Goal: Find specific page/section: Find specific page/section

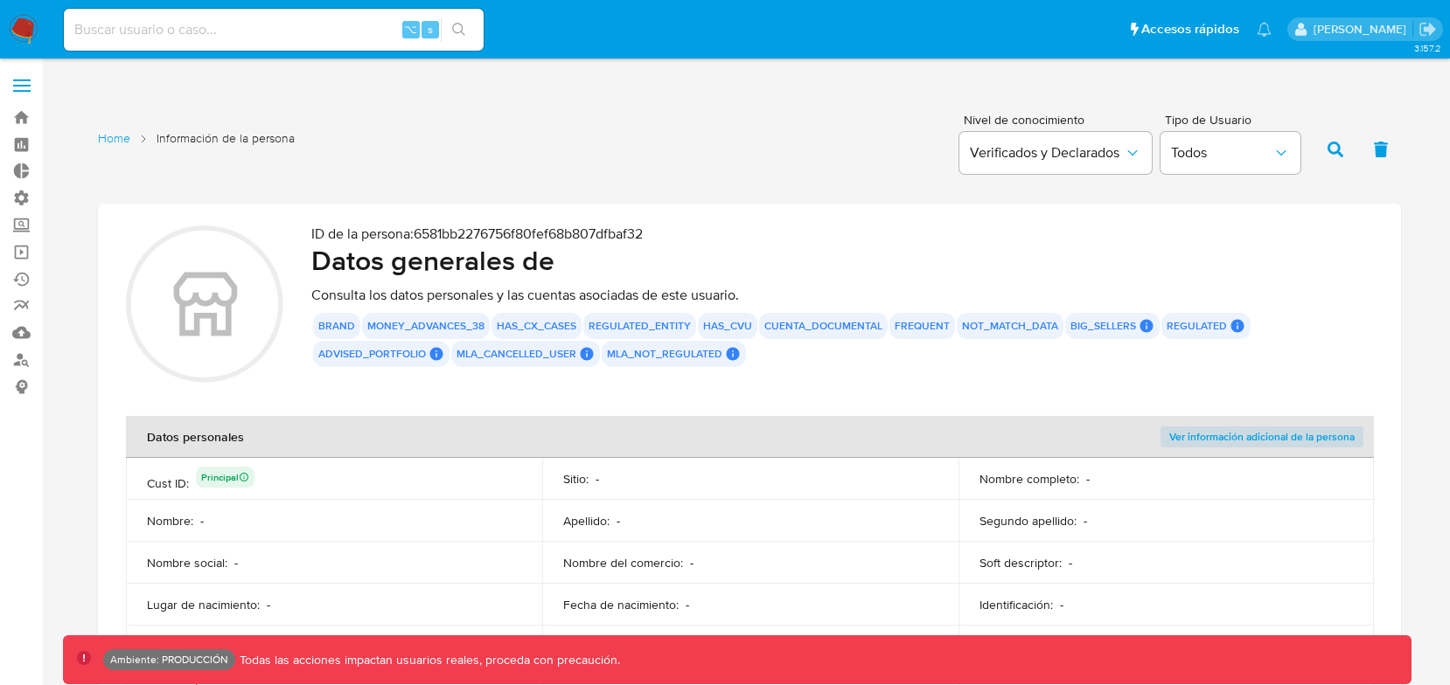
scroll to position [5322, 0]
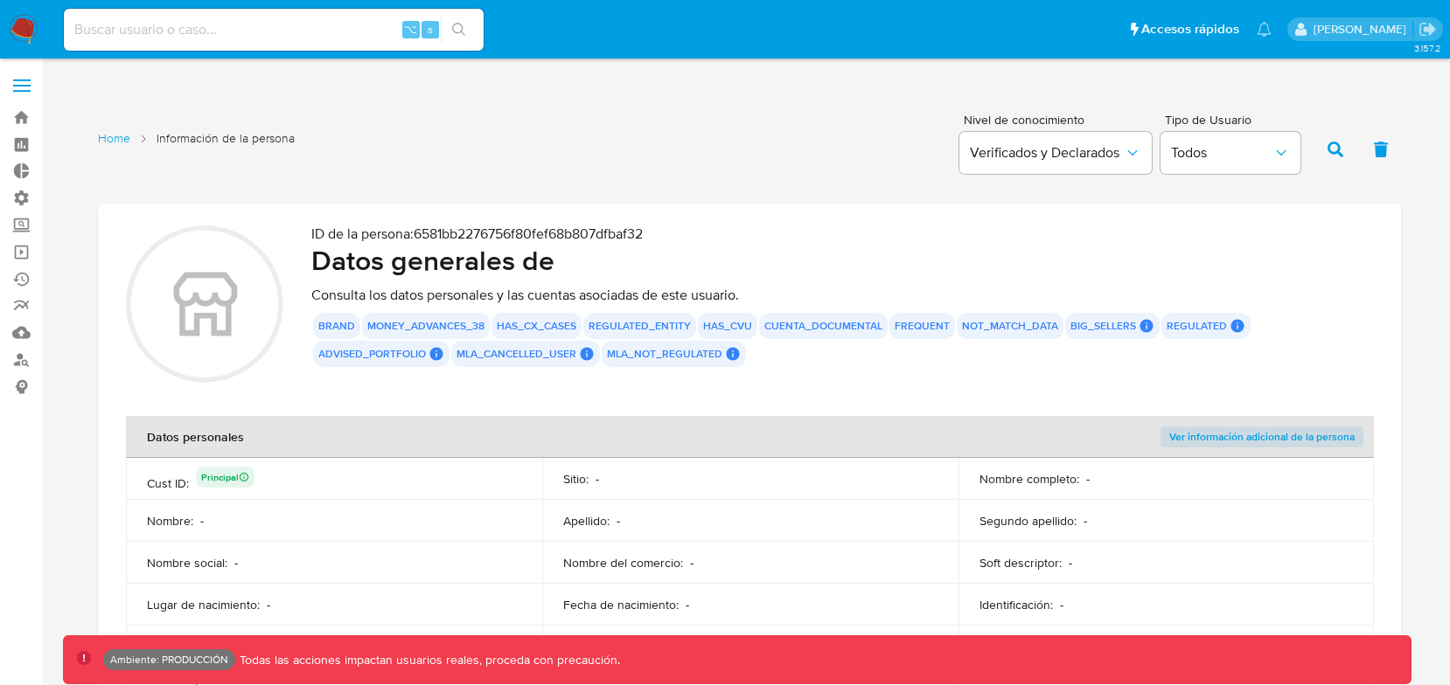
scroll to position [5322, 0]
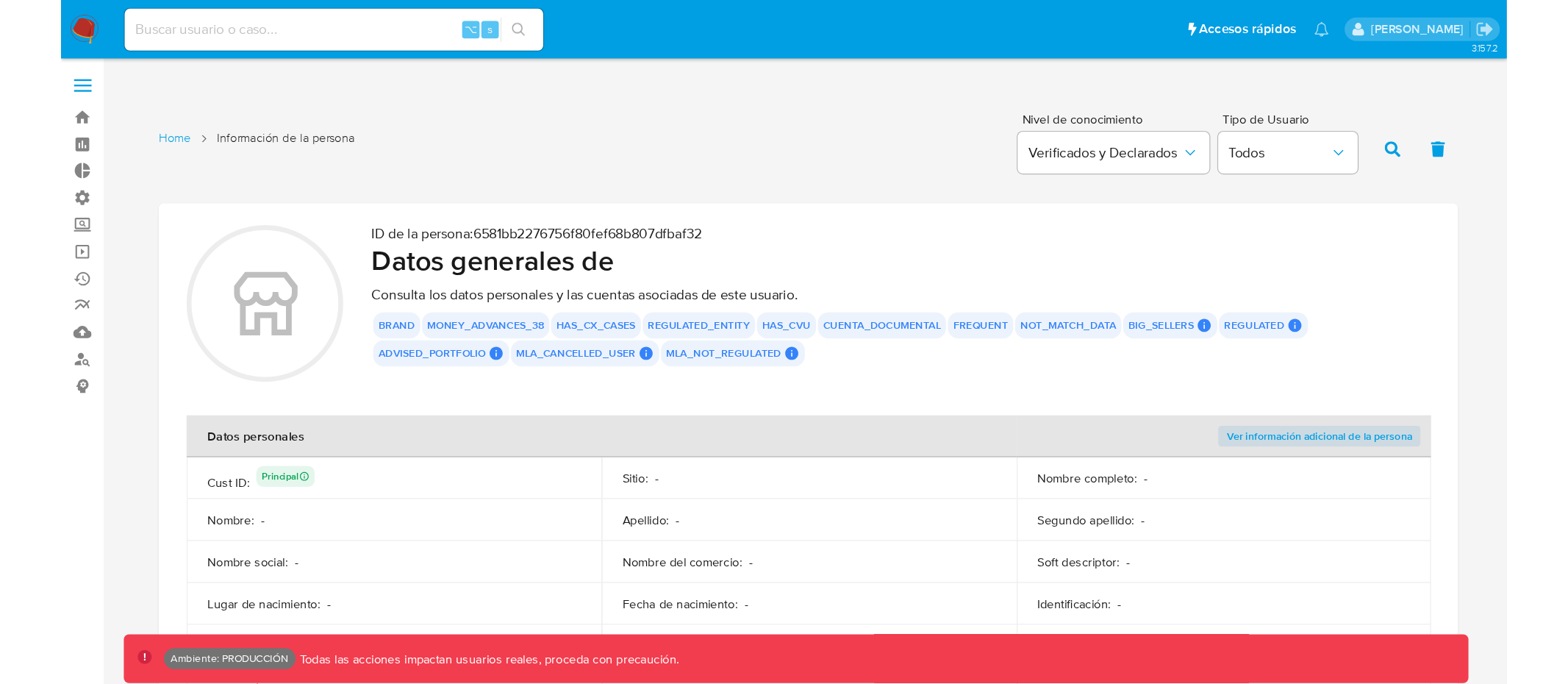
scroll to position [4478, 0]
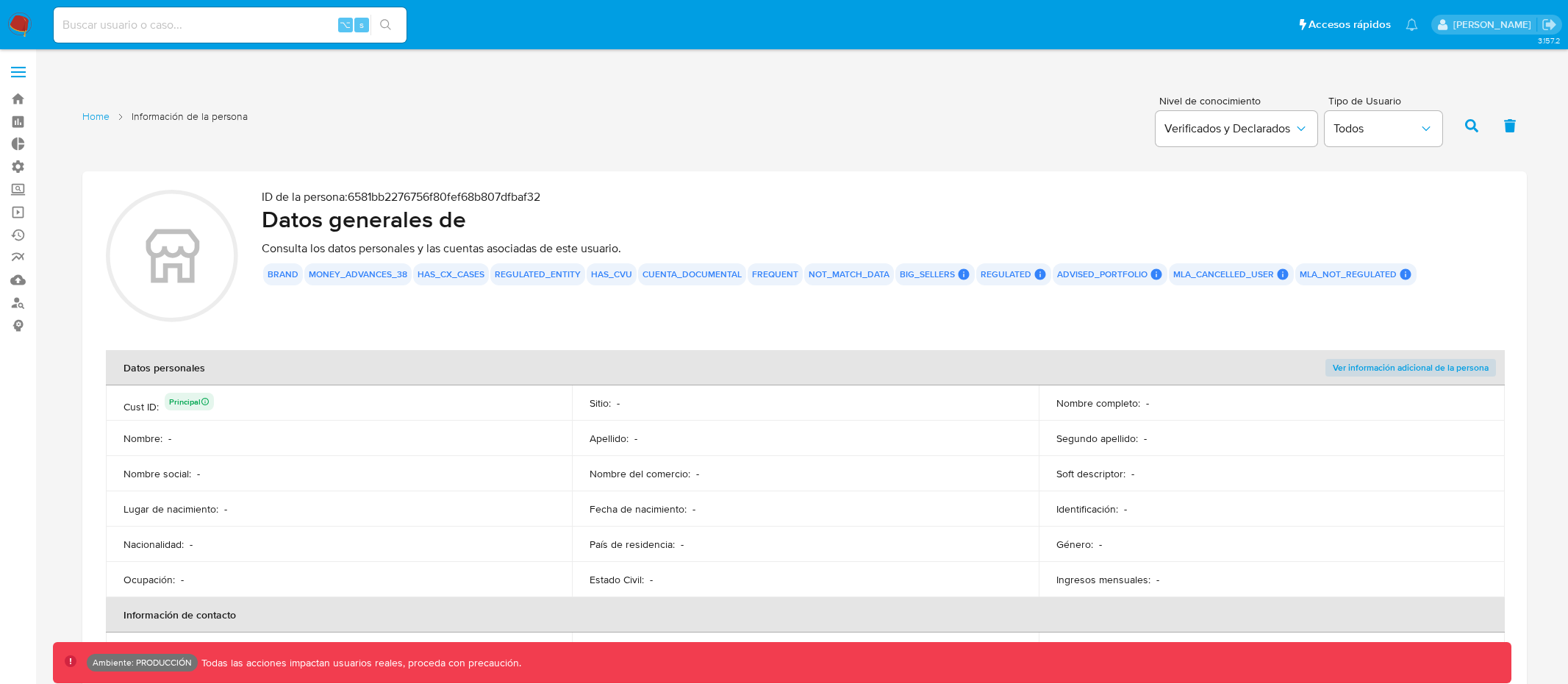
scroll to position [4478, 0]
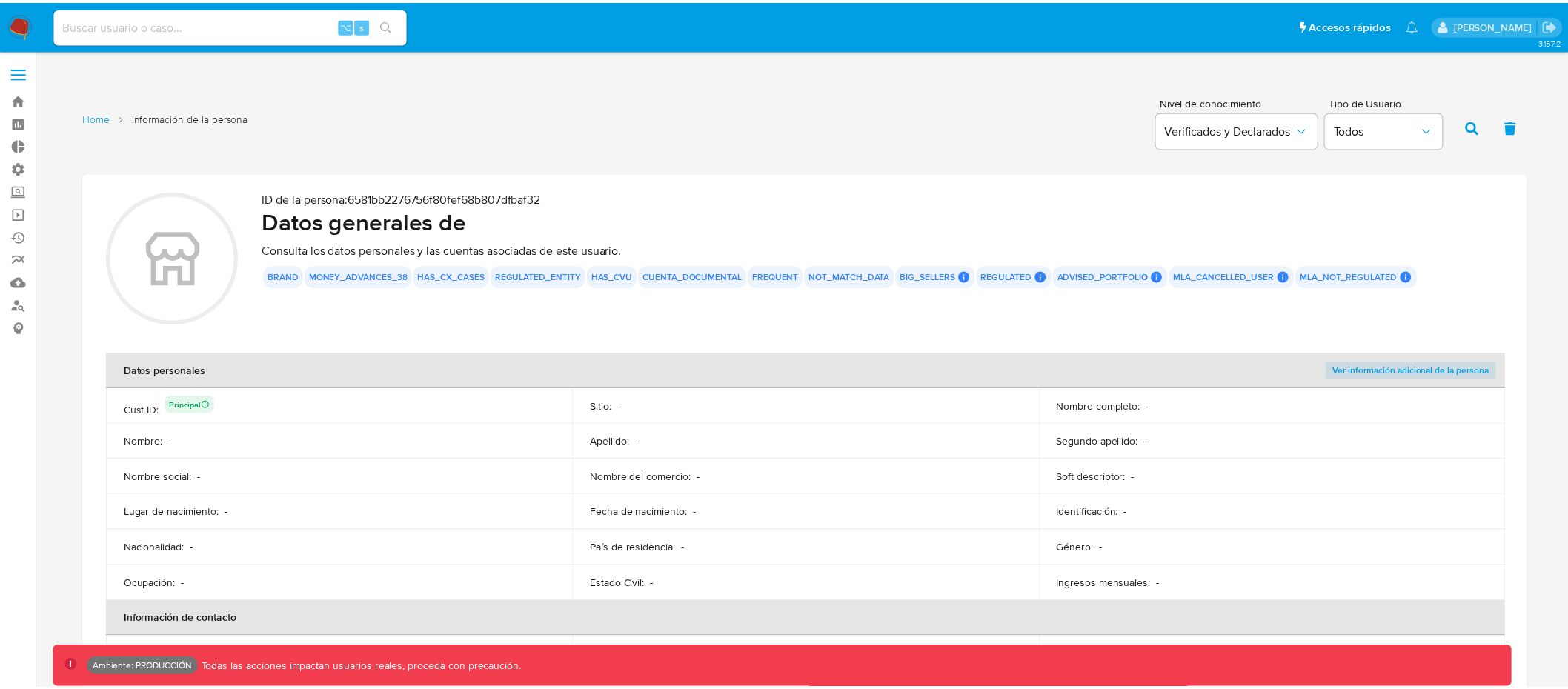
scroll to position [4510, 0]
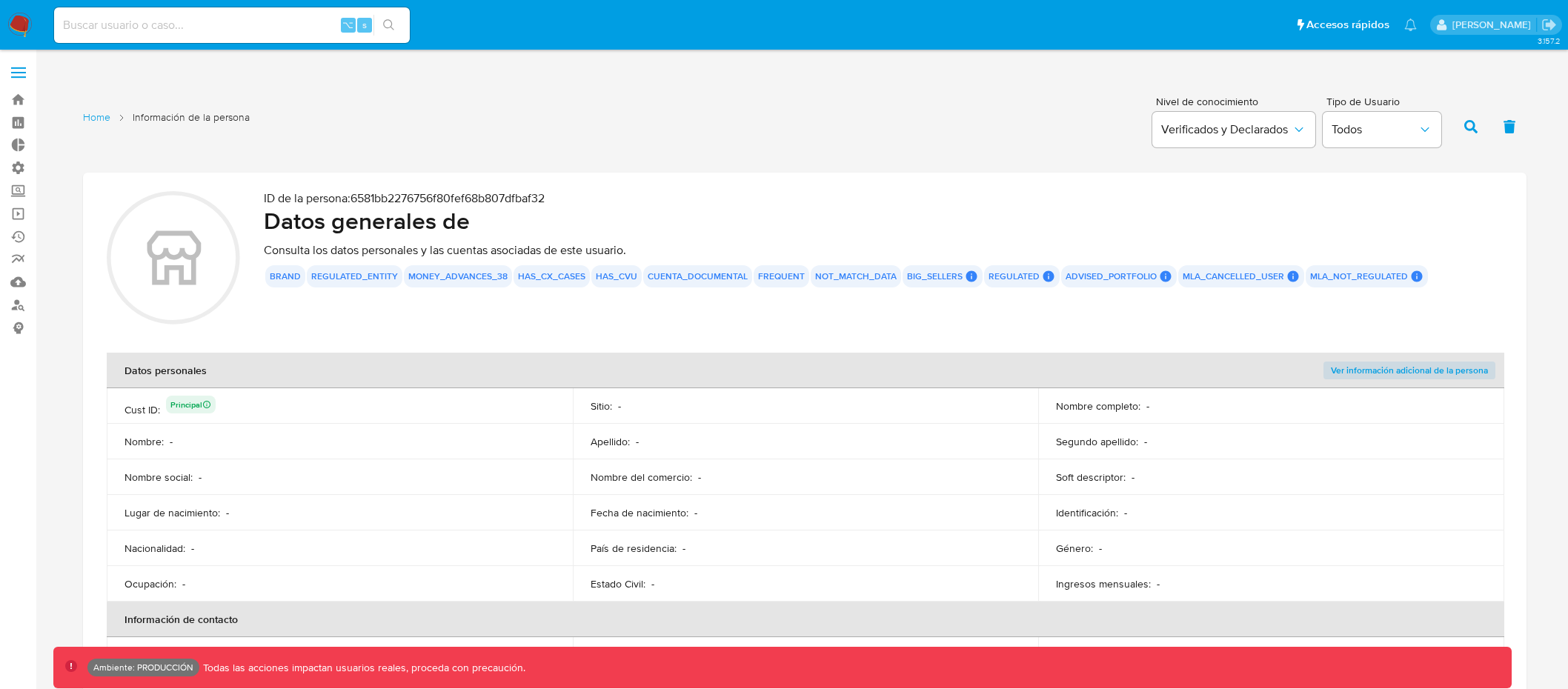
scroll to position [2060, 0]
